Goal: Information Seeking & Learning: Find contact information

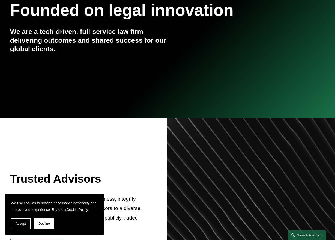
scroll to position [107, 0]
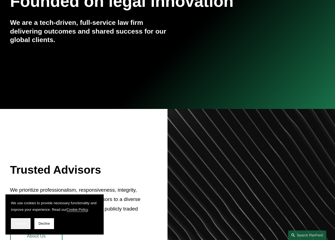
click at [16, 223] on span "Accept" at bounding box center [21, 223] width 10 height 4
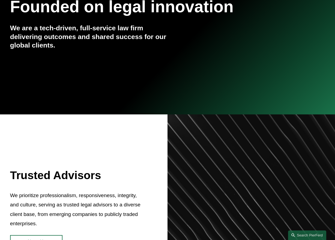
scroll to position [0, 0]
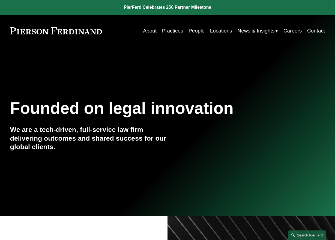
click at [191, 31] on link "People" at bounding box center [196, 31] width 16 height 10
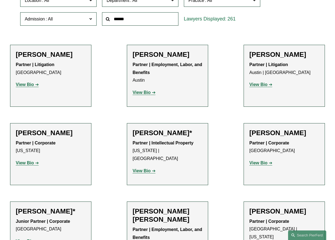
scroll to position [184, 0]
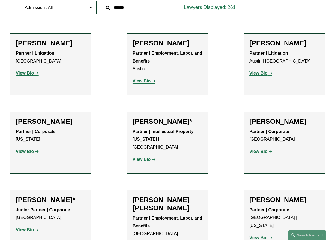
click at [91, 8] on span at bounding box center [90, 7] width 3 height 7
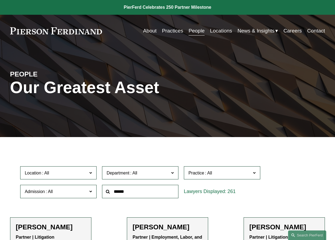
click at [223, 30] on link "Locations" at bounding box center [221, 31] width 22 height 10
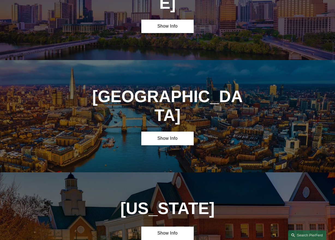
scroll to position [1644, 0]
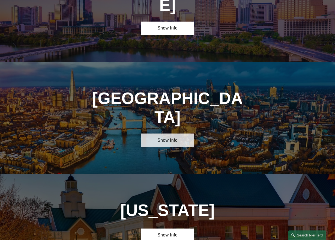
click at [174, 133] on link "Show Info" at bounding box center [167, 140] width 52 height 14
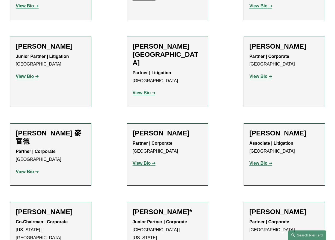
scroll to position [456, 0]
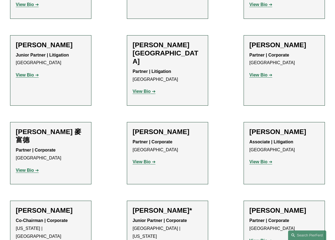
click at [147, 89] on strong "View Bio" at bounding box center [142, 91] width 18 height 5
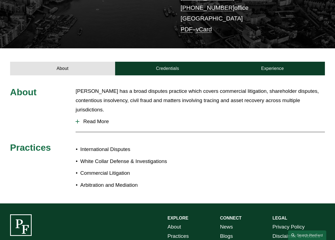
scroll to position [150, 0]
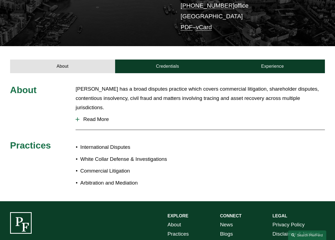
click at [82, 116] on span "Read More" at bounding box center [201, 119] width 245 height 6
